Goal: Navigation & Orientation: Find specific page/section

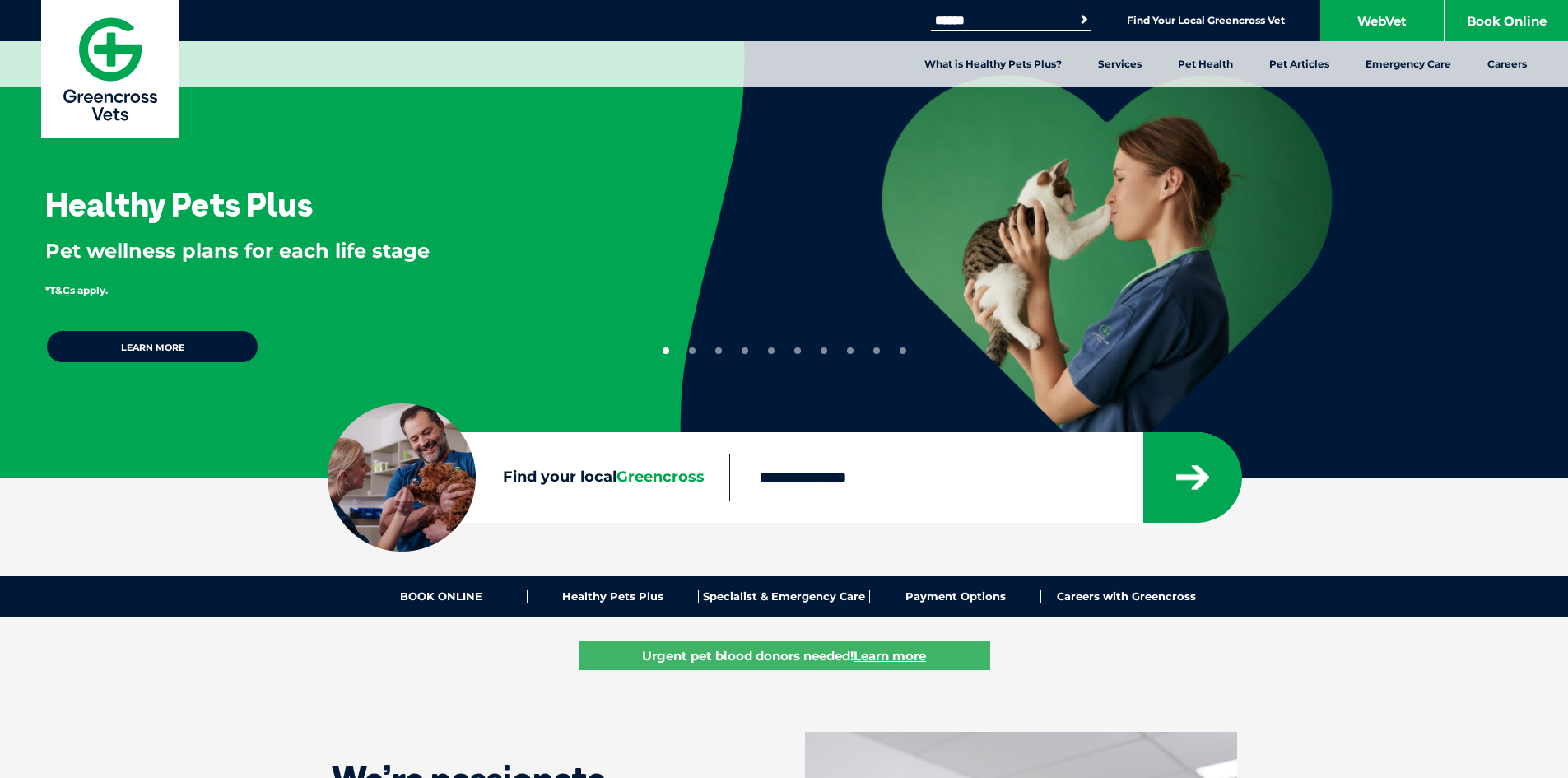
click at [668, 487] on label "Find your local Greencross" at bounding box center [528, 477] width 401 height 25
click at [766, 483] on input "Find your local Greencross" at bounding box center [936, 477] width 413 height 46
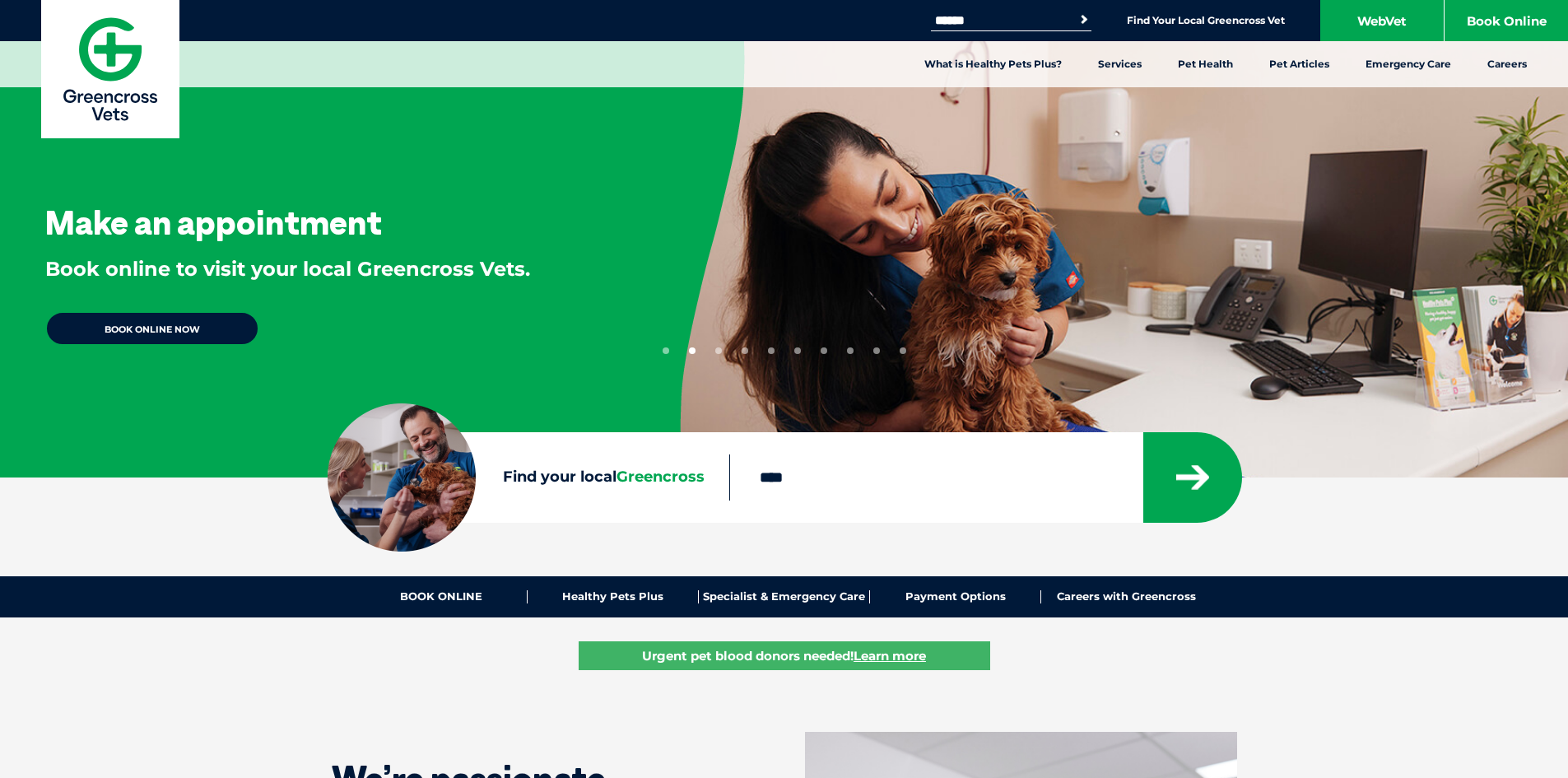
type input "****"
click at [1144, 432] on button "submit" at bounding box center [1193, 477] width 98 height 90
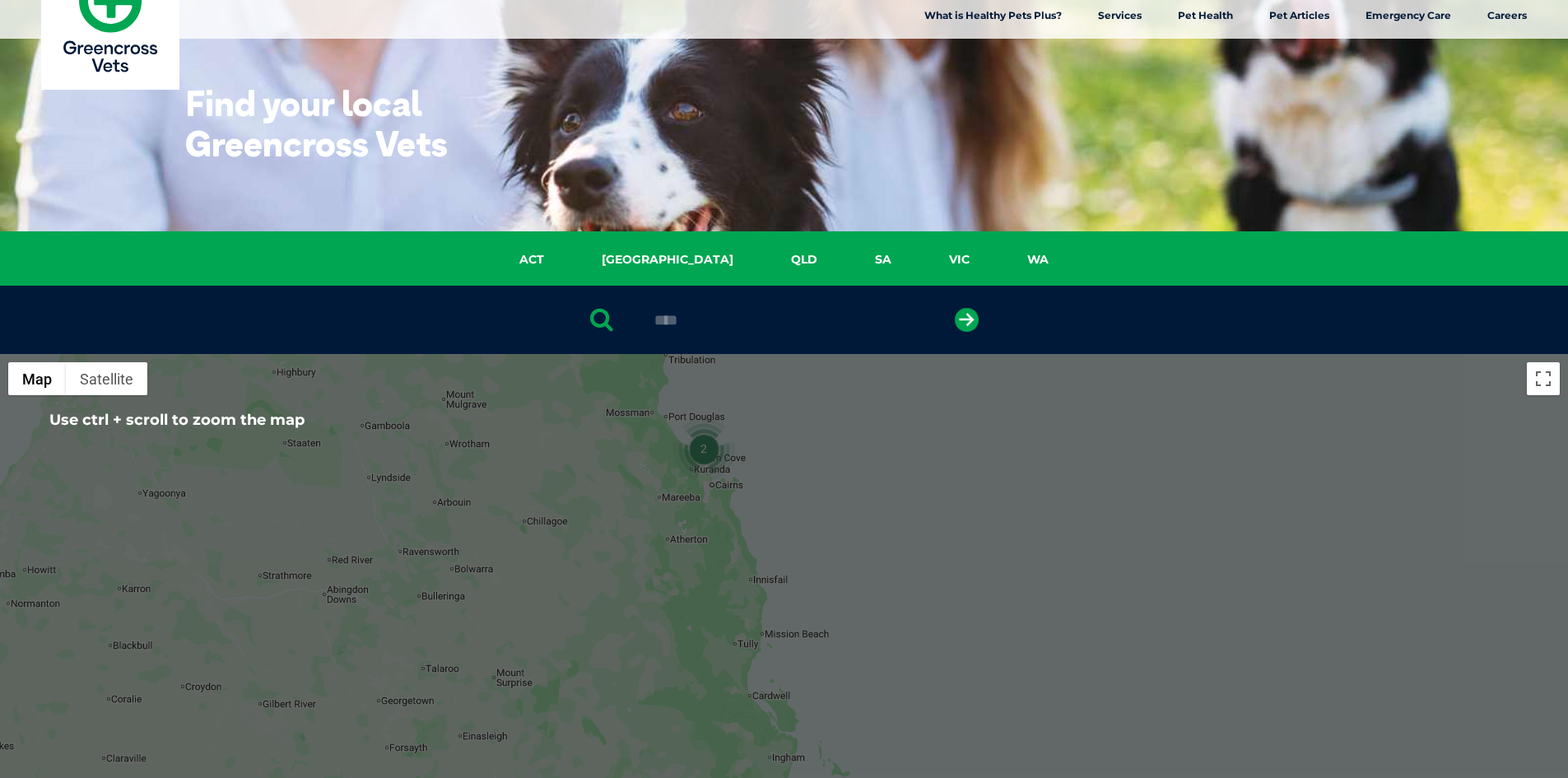
scroll to position [378, 0]
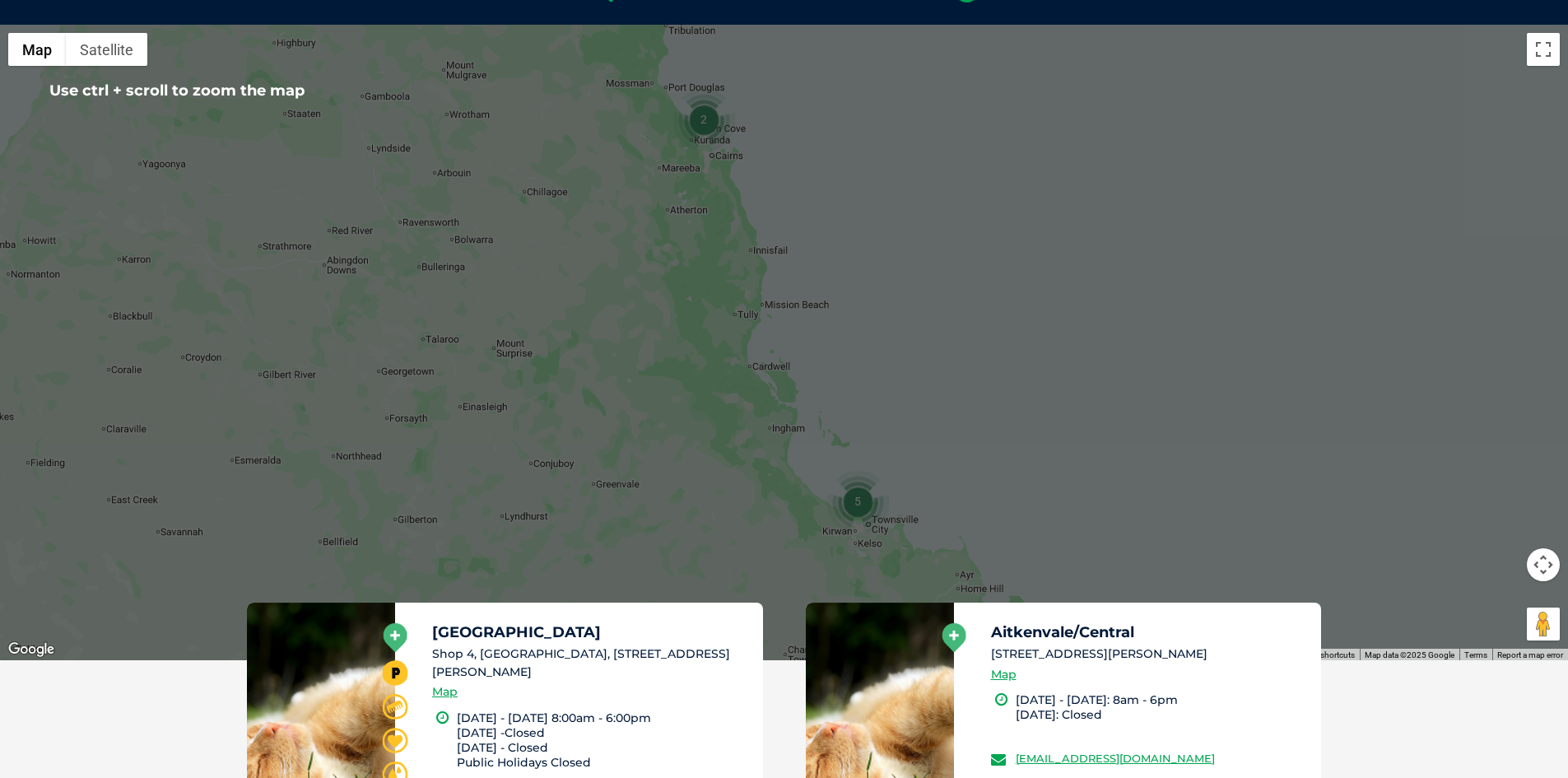
click at [864, 507] on img "5" at bounding box center [858, 502] width 63 height 63
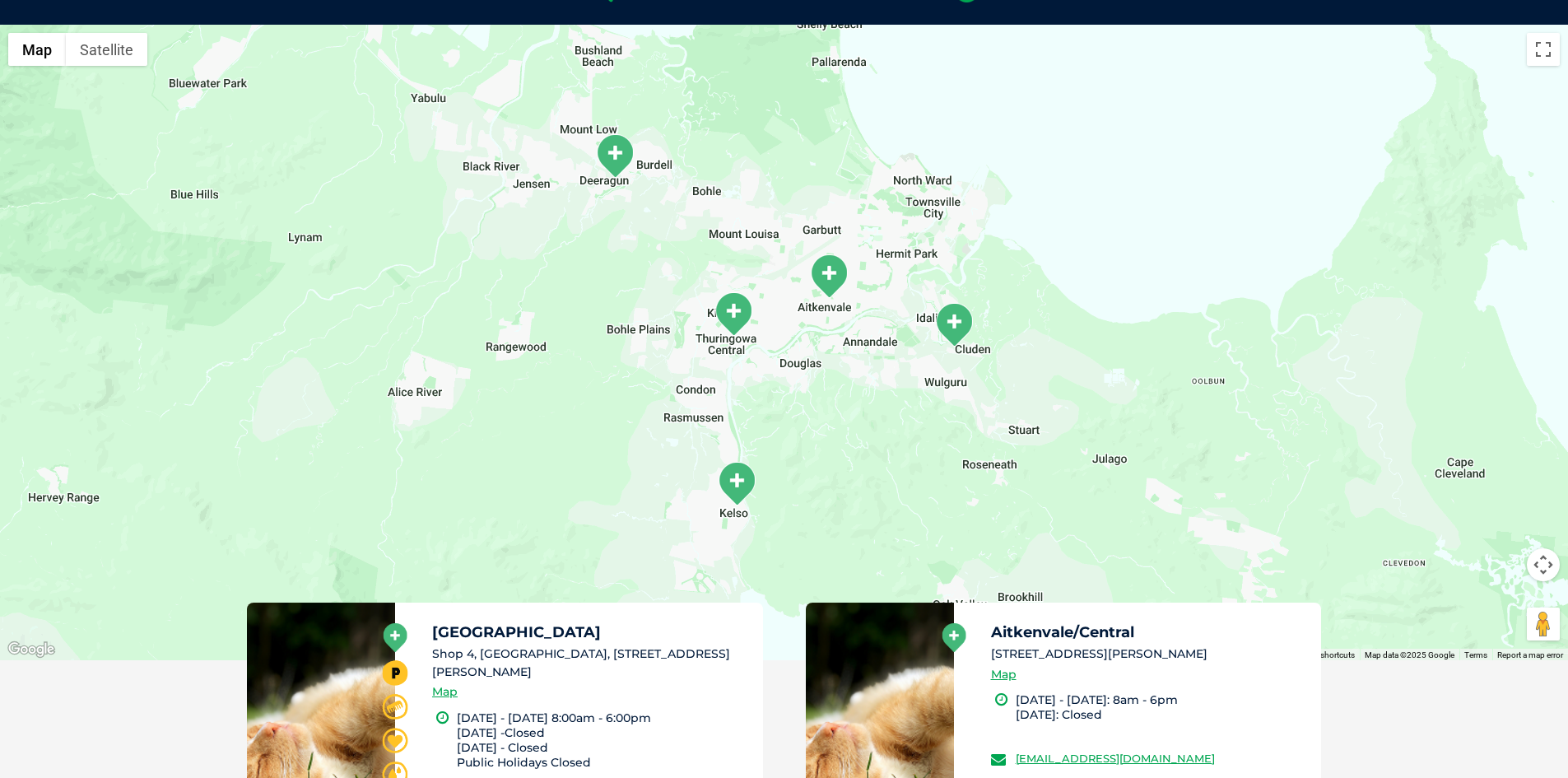
click at [467, 634] on h5 "Fairfield" at bounding box center [589, 631] width 316 height 15
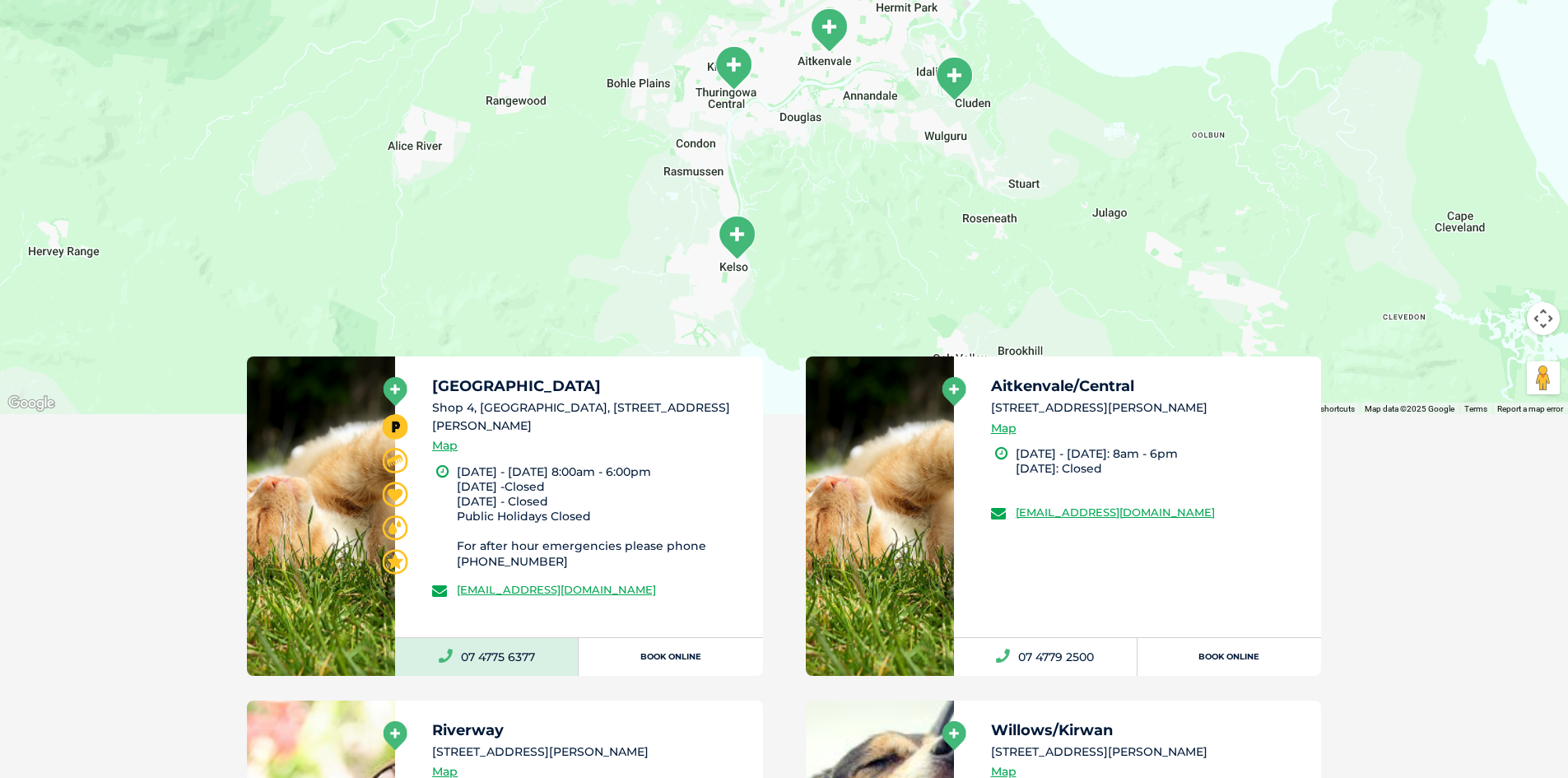
scroll to position [625, 0]
click at [587, 488] on li "Monday - Friday 8:00am - 6:00pm Saturday -Closed Sunday - Closed Public Holiday…" at bounding box center [603, 515] width 291 height 104
click at [566, 490] on li "Monday - Friday 8:00am - 6:00pm Saturday -Closed Sunday - Closed Public Holiday…" at bounding box center [603, 515] width 291 height 104
click at [453, 399] on li "Shop 4, Fairfield Homemaker Centre, 1 D'Arcy Drive,, Idalia QLD 4811" at bounding box center [589, 416] width 316 height 35
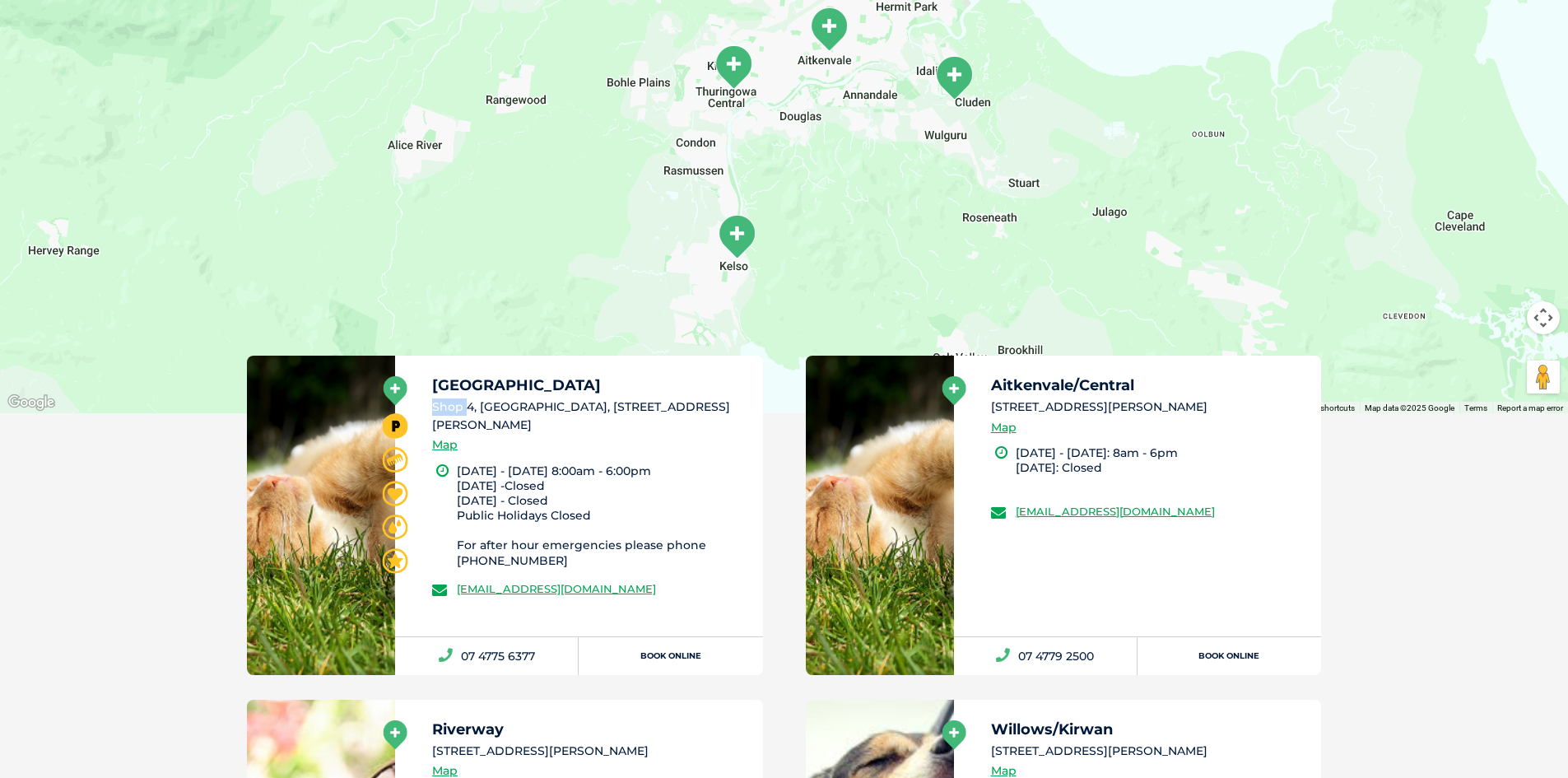
click at [426, 394] on div "Fairfield Shop 4, Fairfield Homemaker Centre, 1 D'Arcy Drive,, Idalia QLD 4811 …" at bounding box center [579, 496] width 368 height 280
click at [396, 424] on icon at bounding box center [395, 426] width 26 height 26
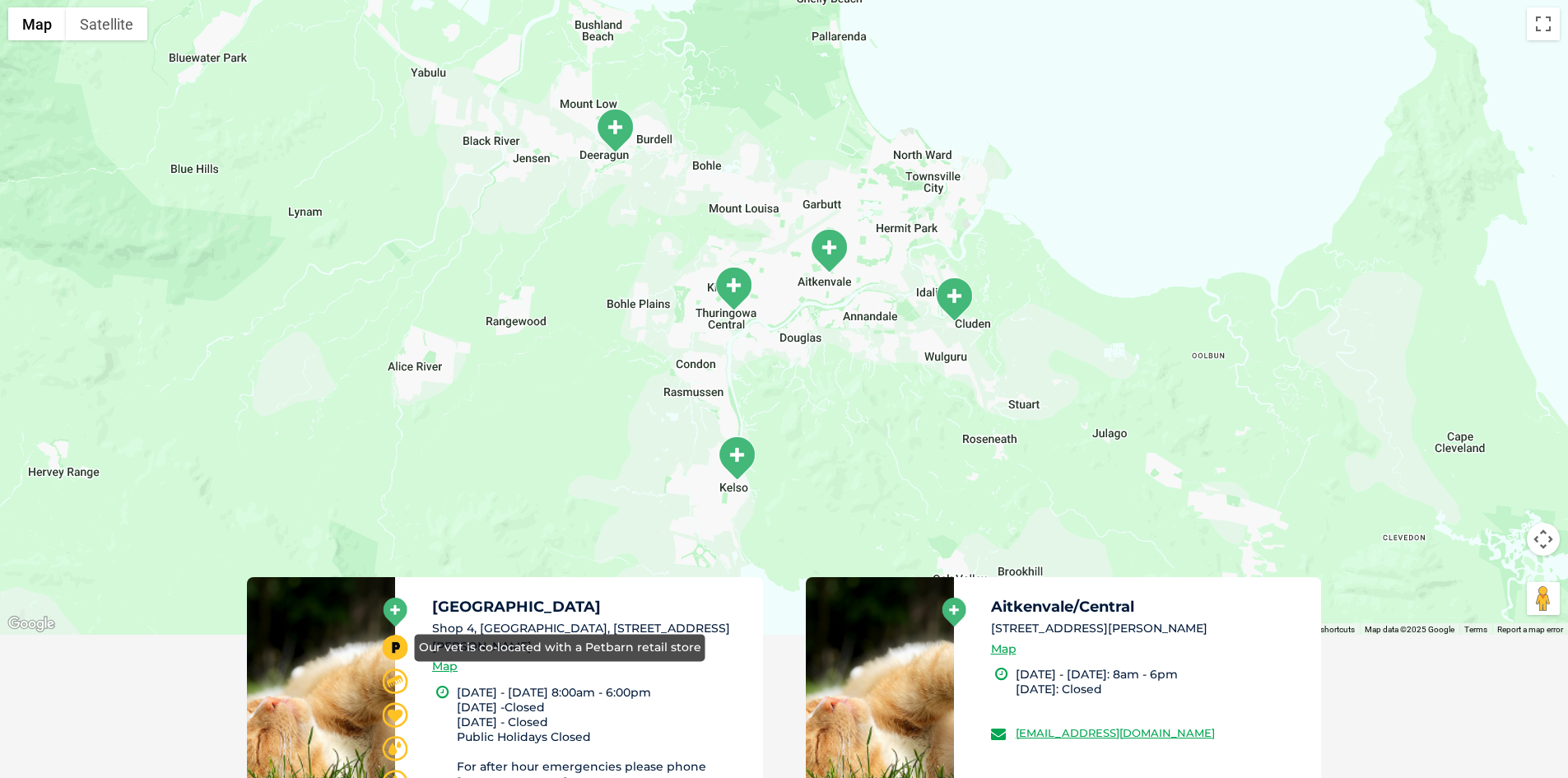
scroll to position [379, 0]
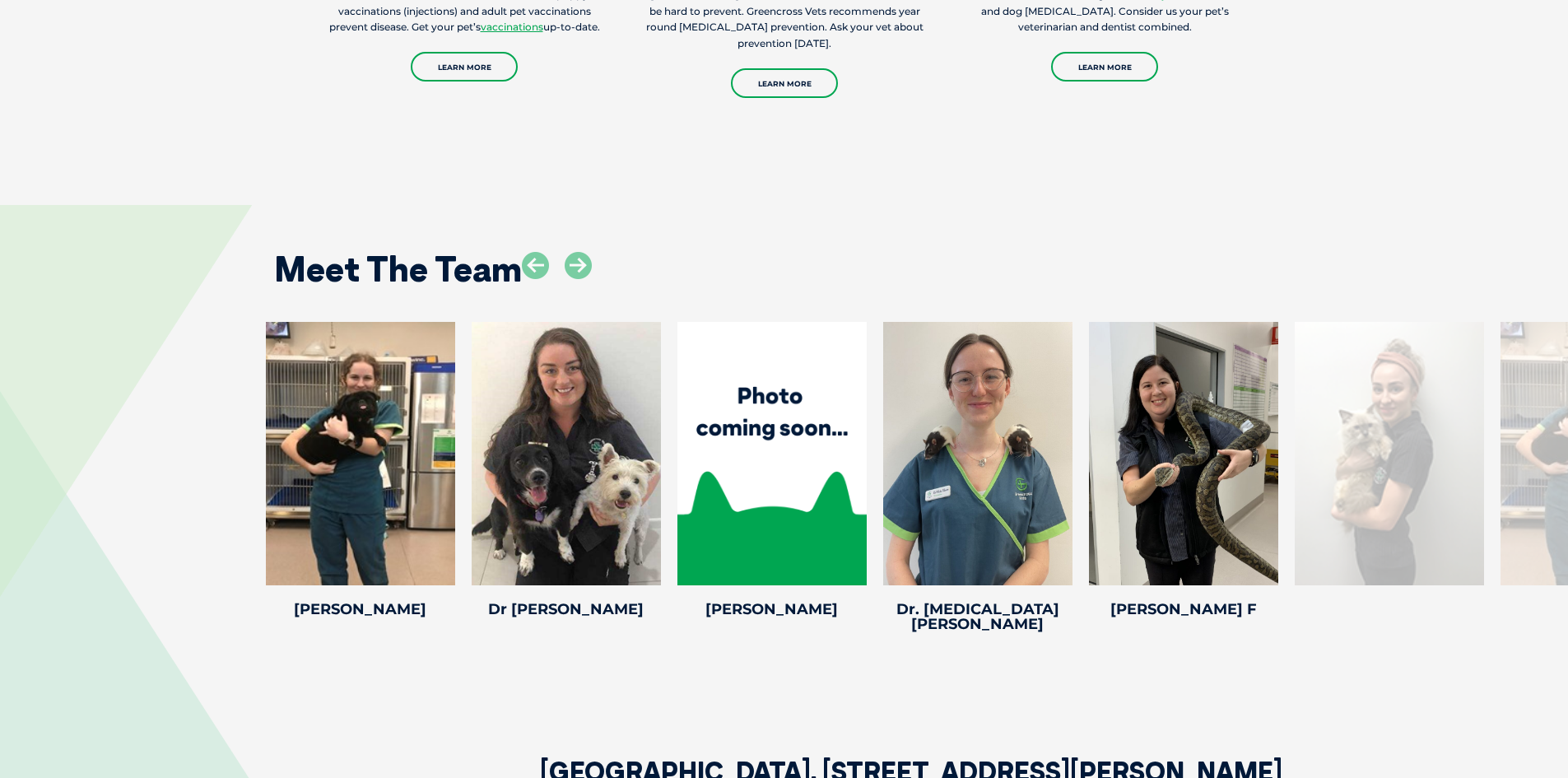
scroll to position [2470, 0]
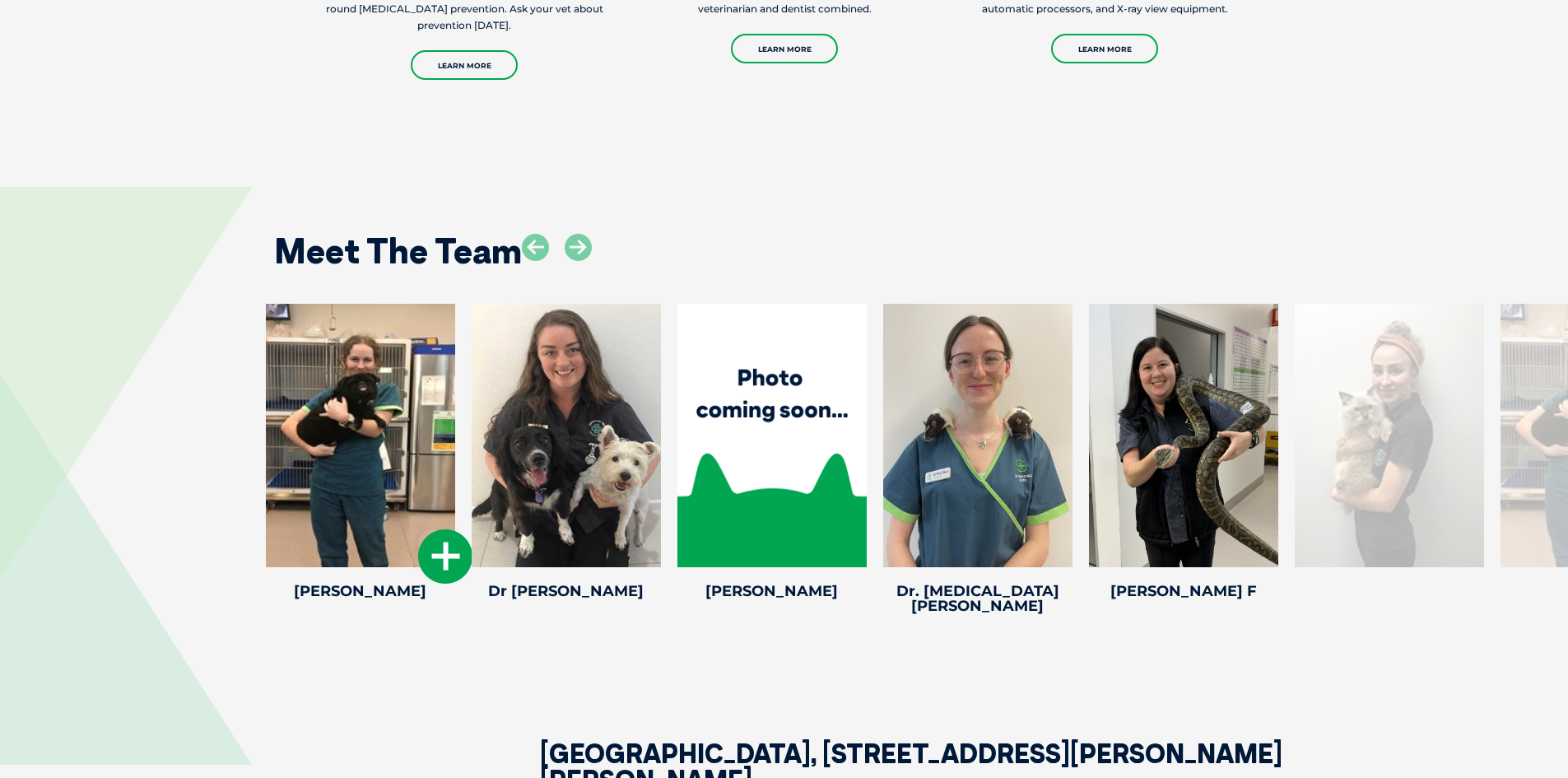
click at [429, 548] on icon at bounding box center [445, 556] width 54 height 54
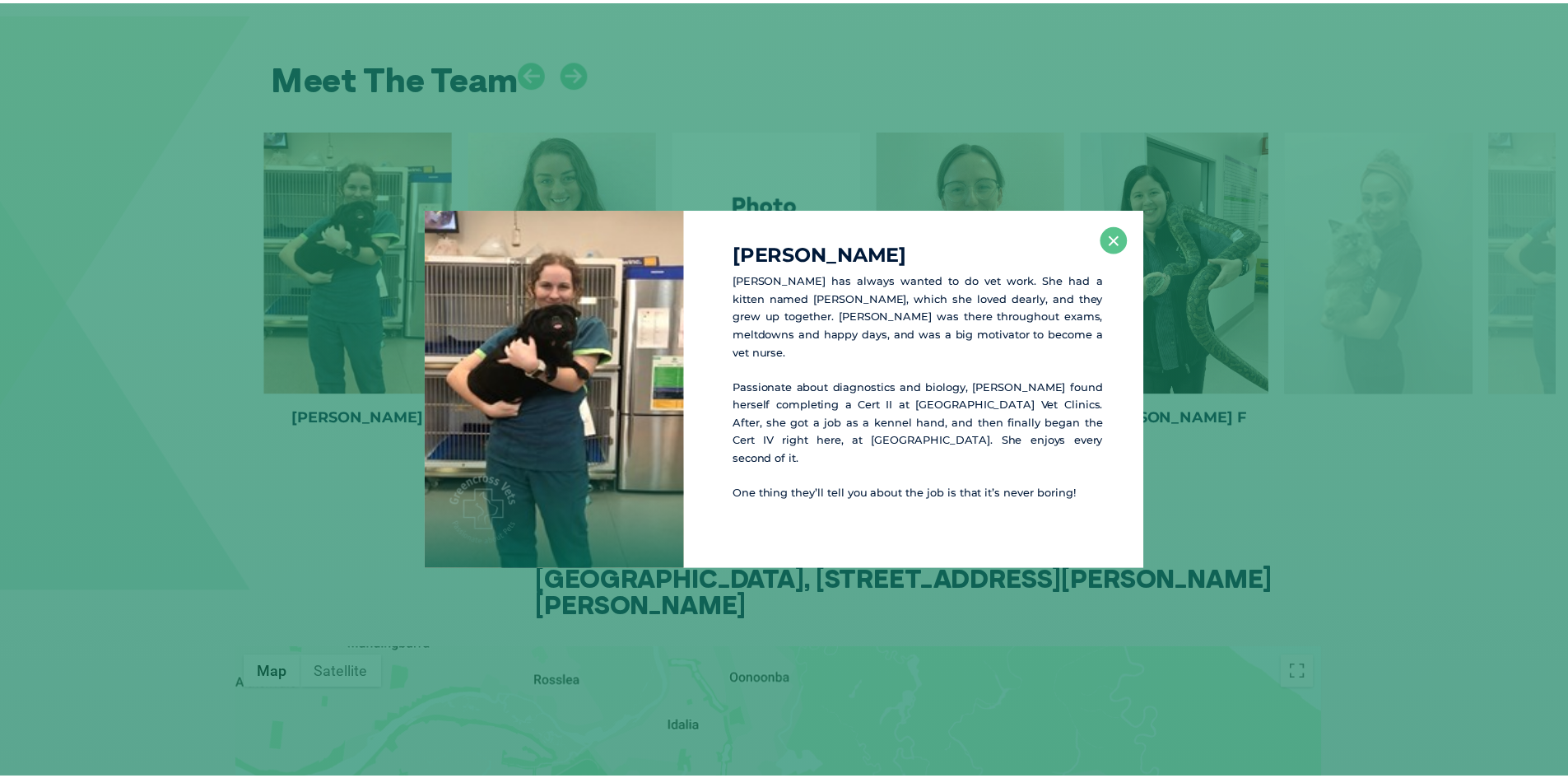
scroll to position [2651, 0]
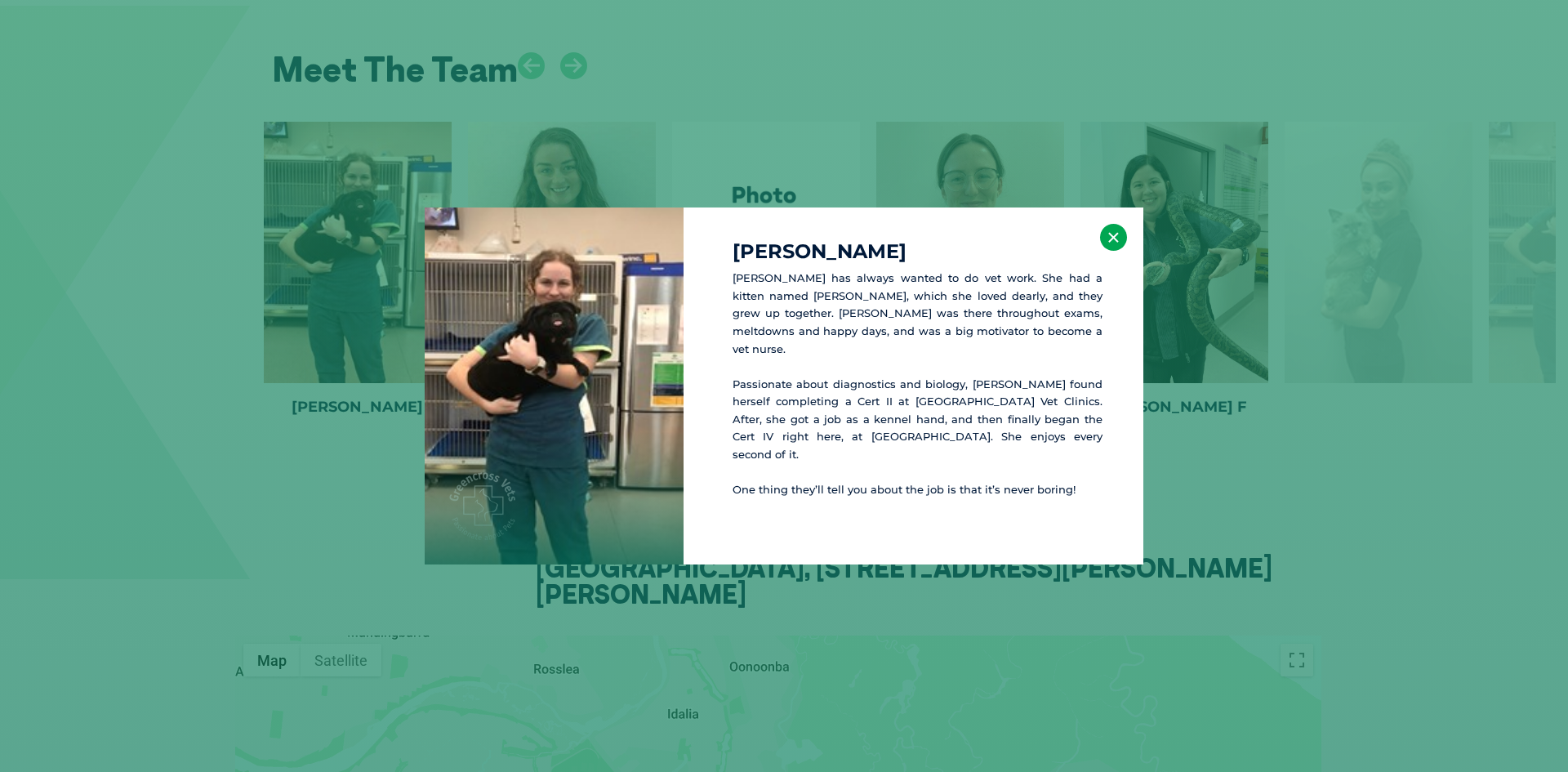
click at [1111, 244] on button "×" at bounding box center [1113, 237] width 27 height 27
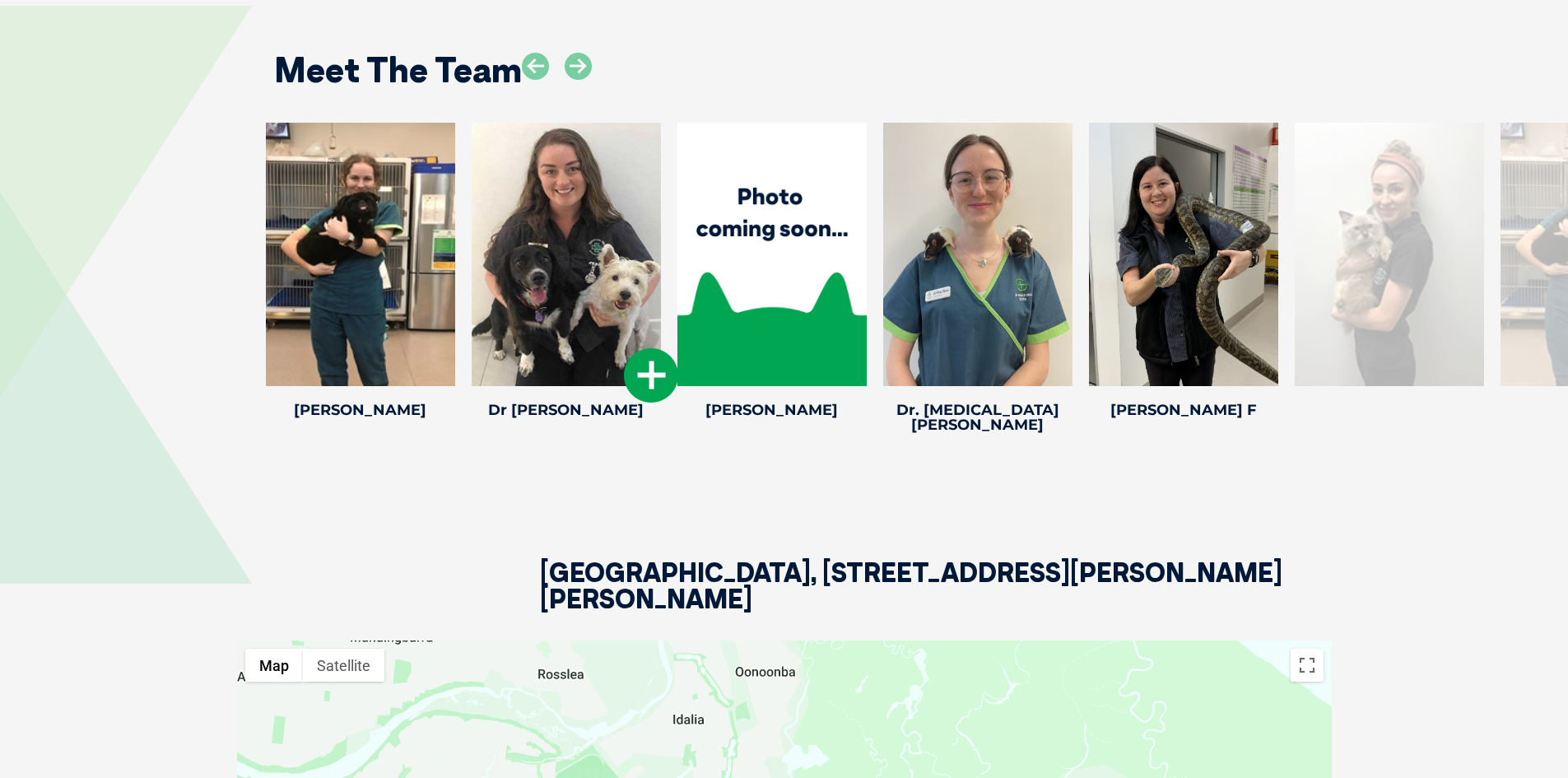
click at [646, 348] on icon at bounding box center [650, 375] width 54 height 54
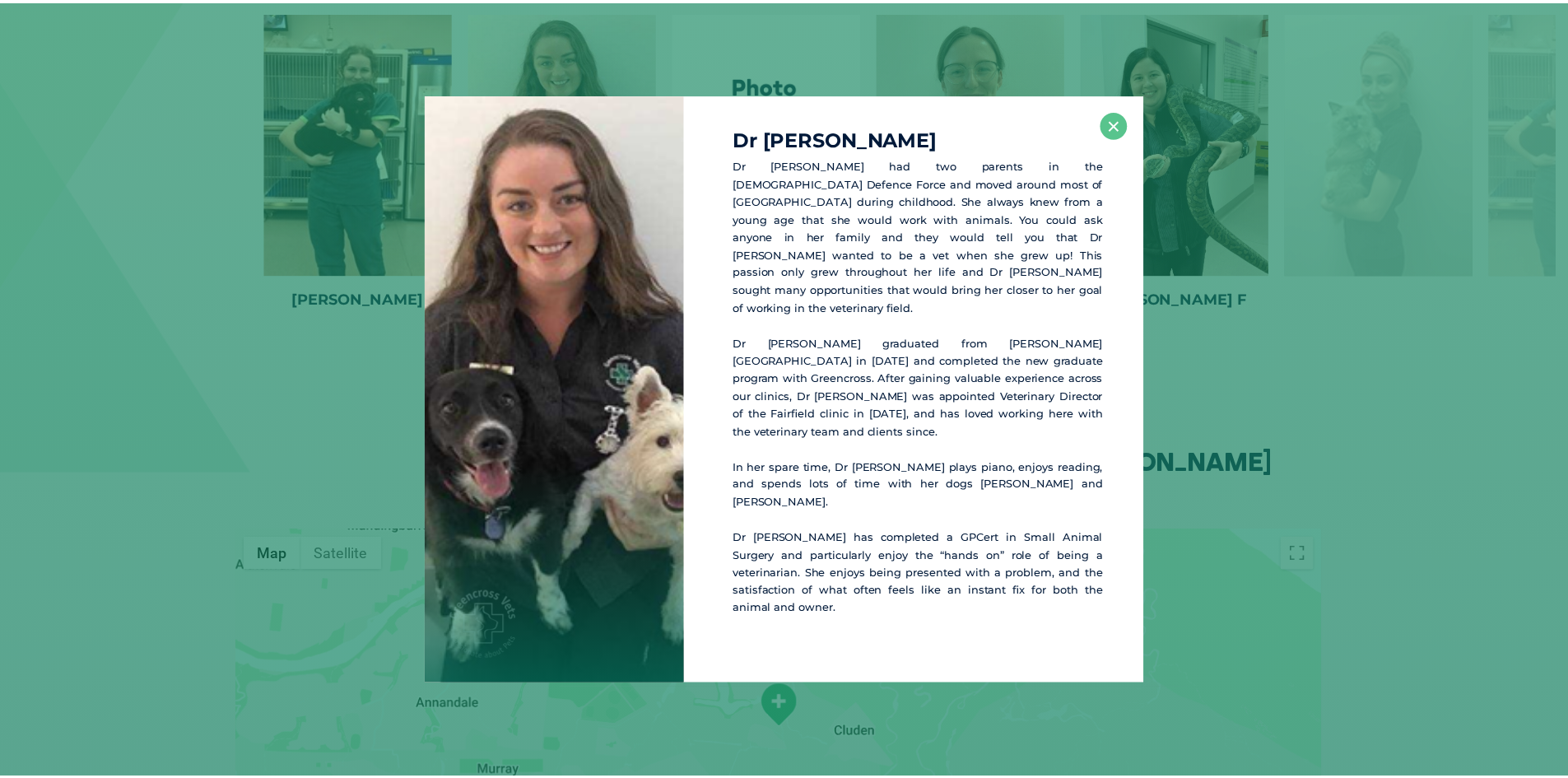
scroll to position [2773, 0]
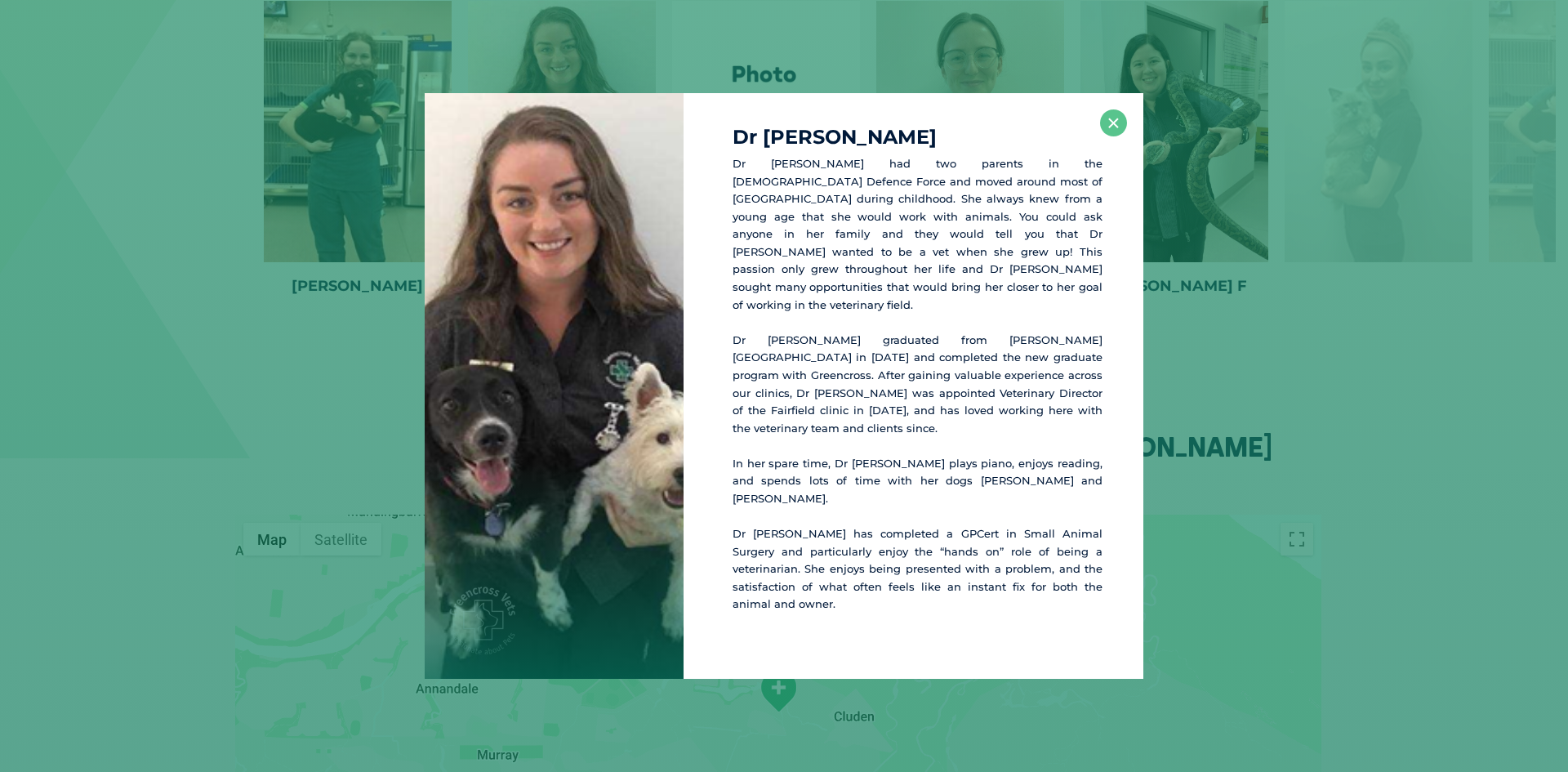
click at [1484, 408] on div "Dr Taylah P Dr Taylah had two parents in the Australian Defence Force and moved…" at bounding box center [784, 386] width 1555 height 586
